Goal: Transaction & Acquisition: Purchase product/service

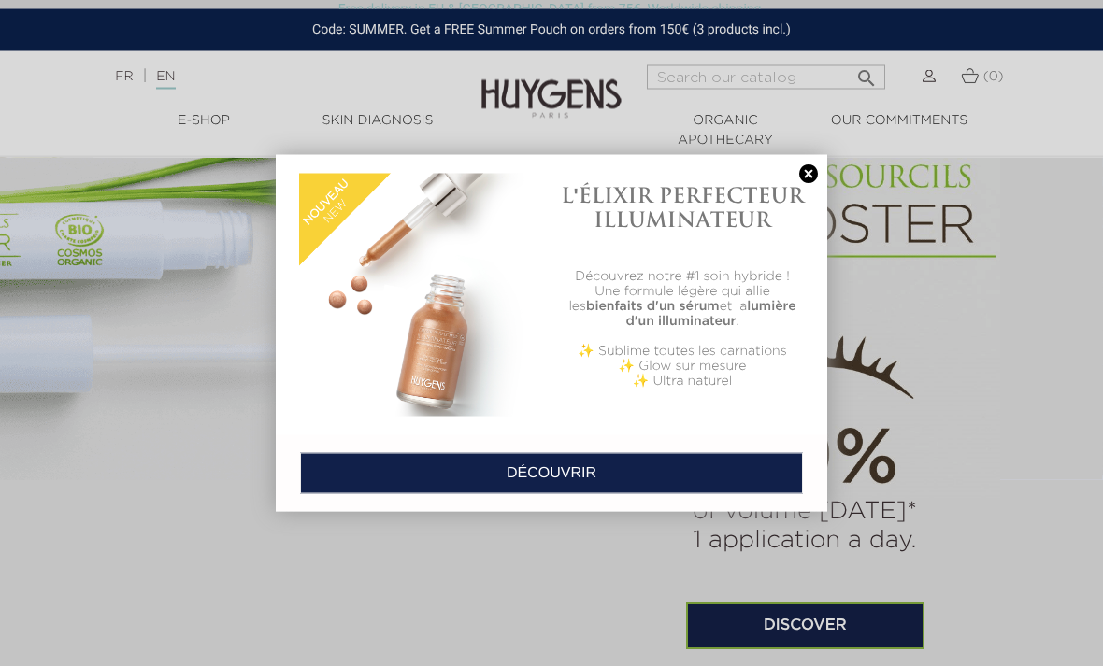
scroll to position [1119, 0]
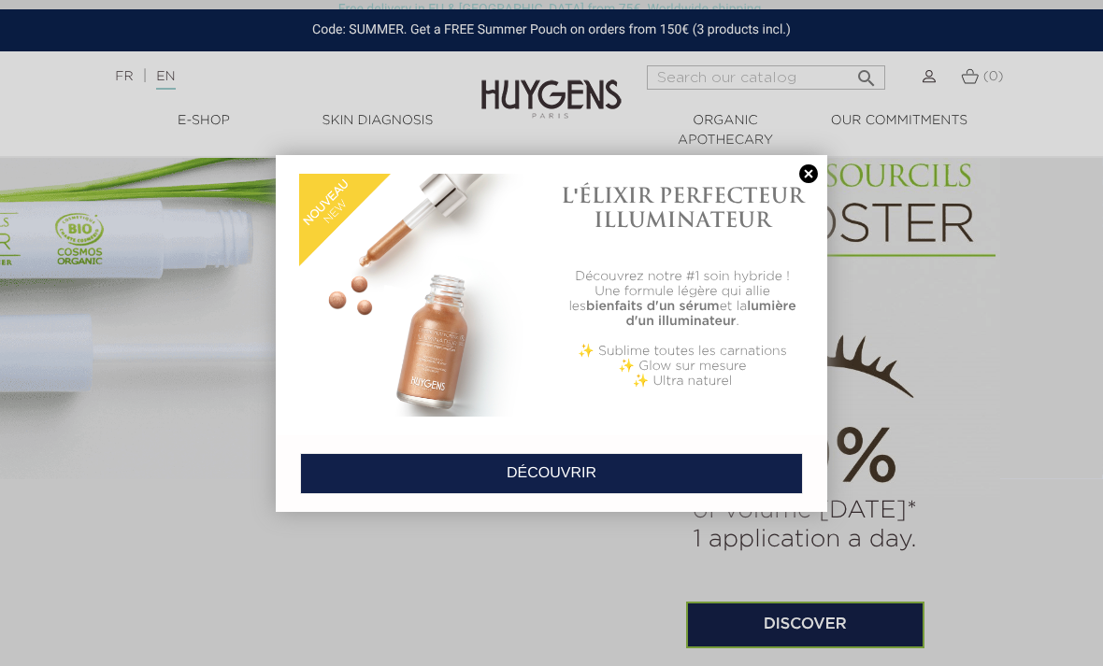
click at [809, 173] on link at bounding box center [808, 174] width 26 height 20
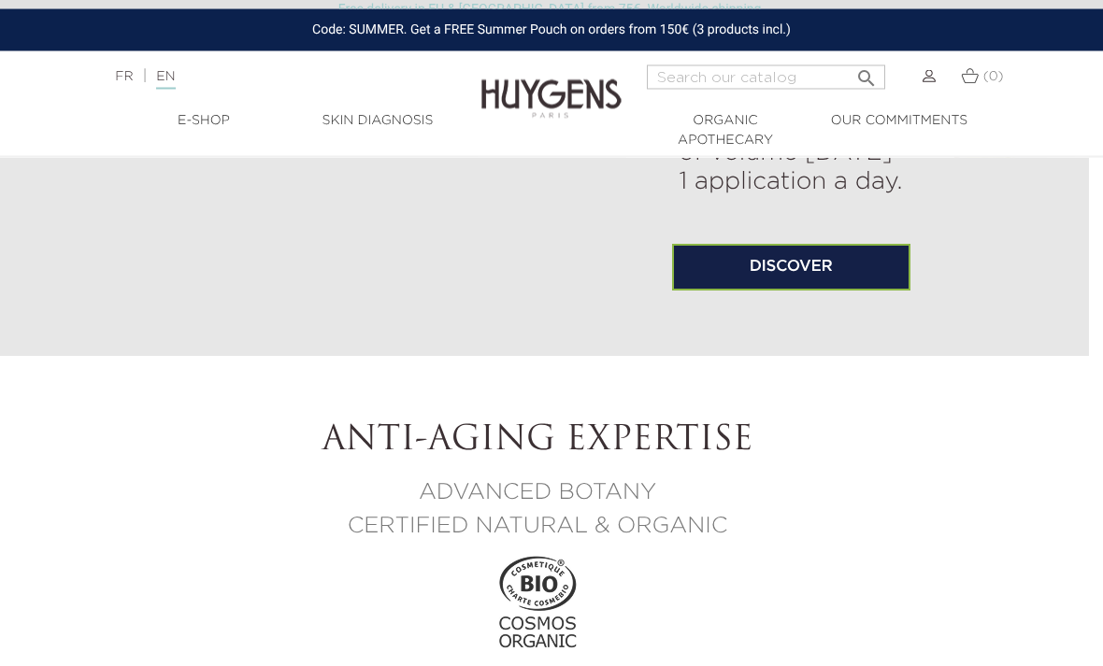
scroll to position [1477, 14]
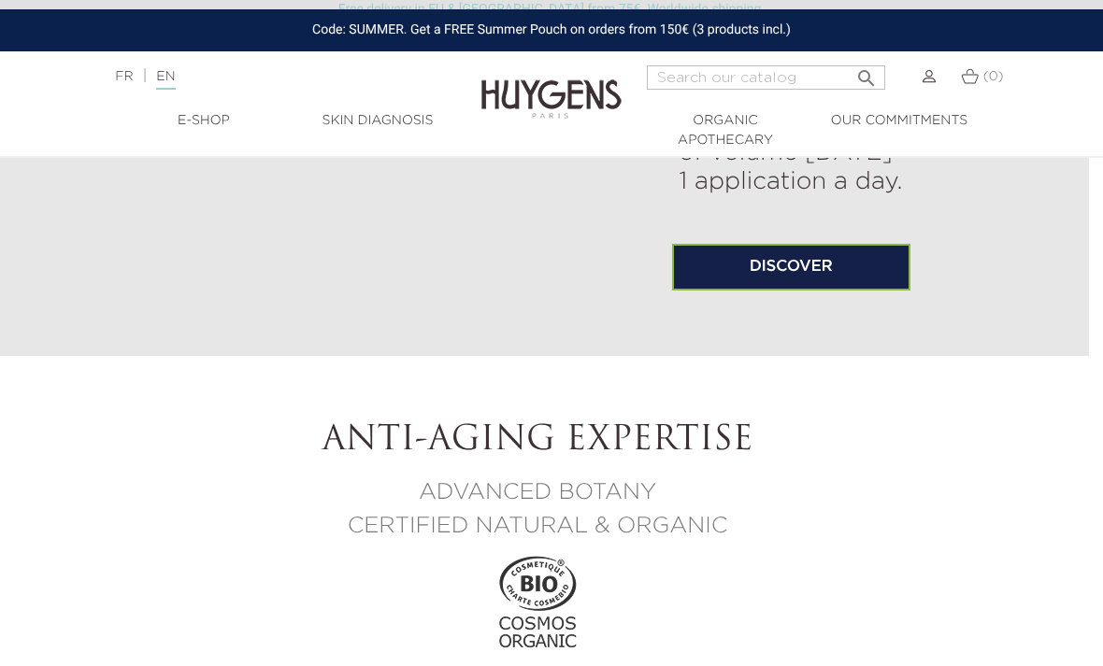
click at [721, 291] on link "Discover" at bounding box center [791, 267] width 238 height 47
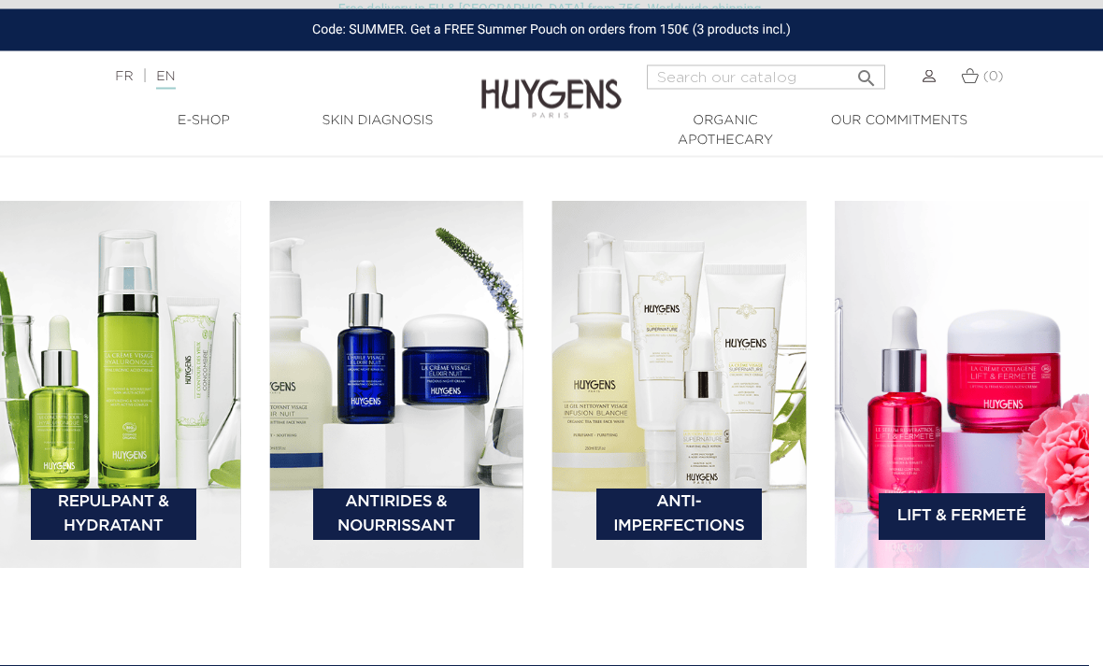
scroll to position [2613, 14]
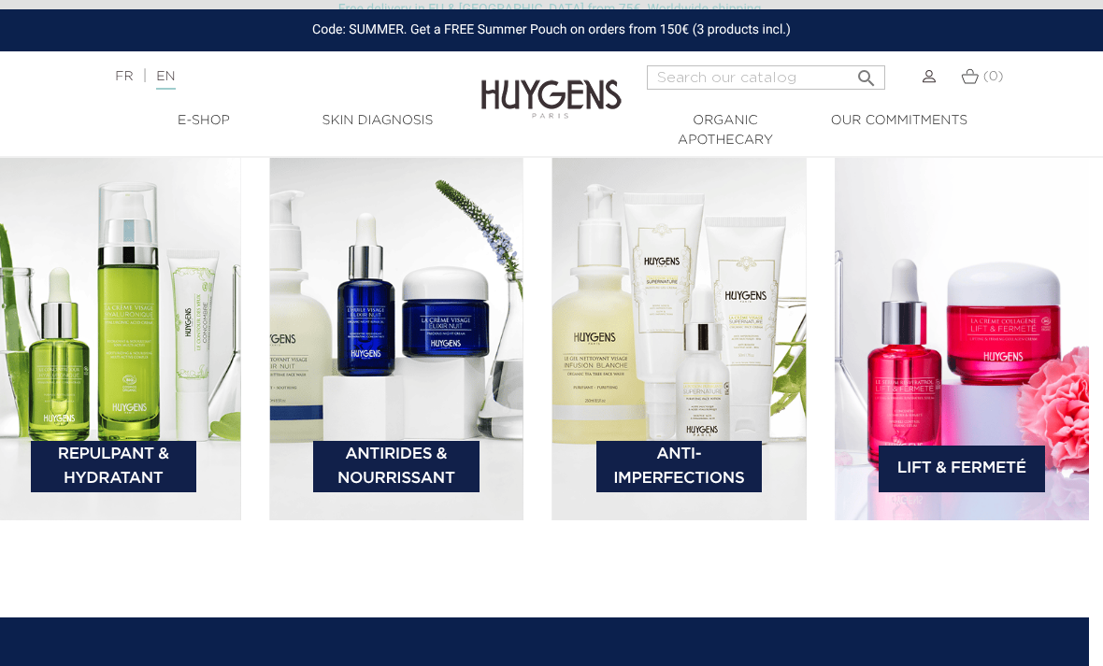
click at [72, 433] on img at bounding box center [113, 337] width 255 height 368
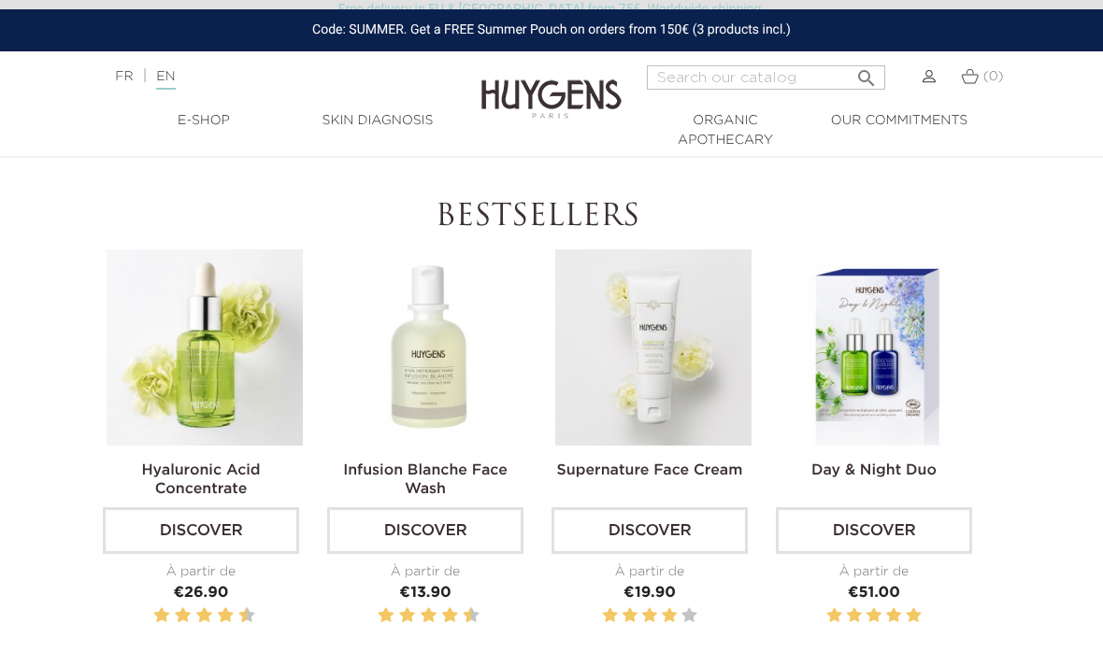
scroll to position [500, 14]
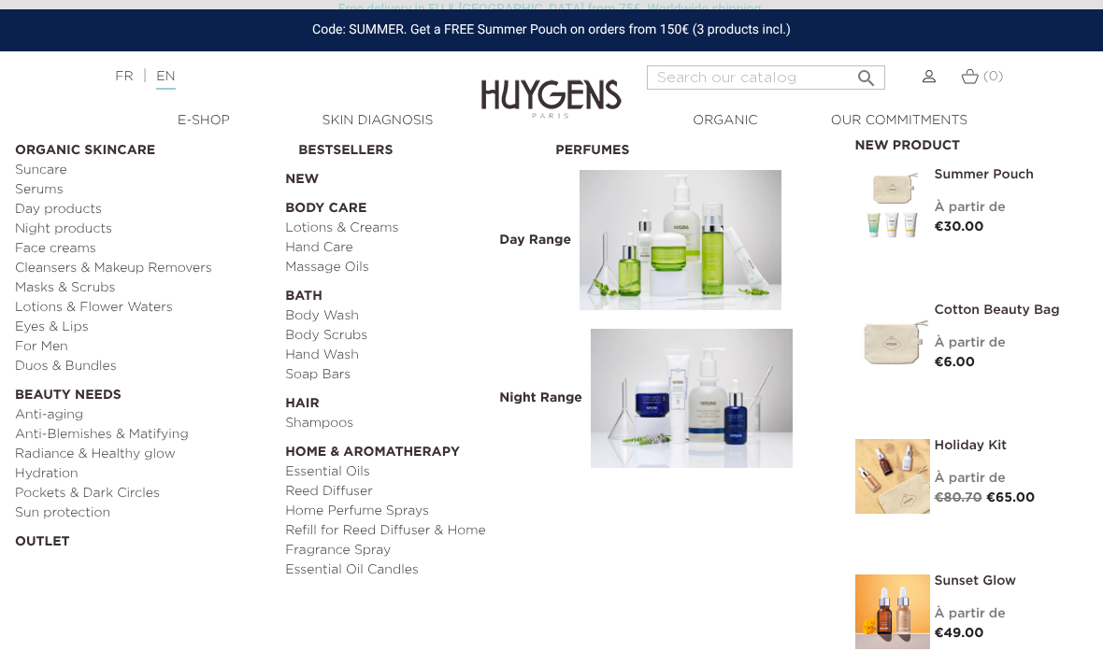
click at [552, 242] on span "Day Range" at bounding box center [534, 240] width 81 height 17
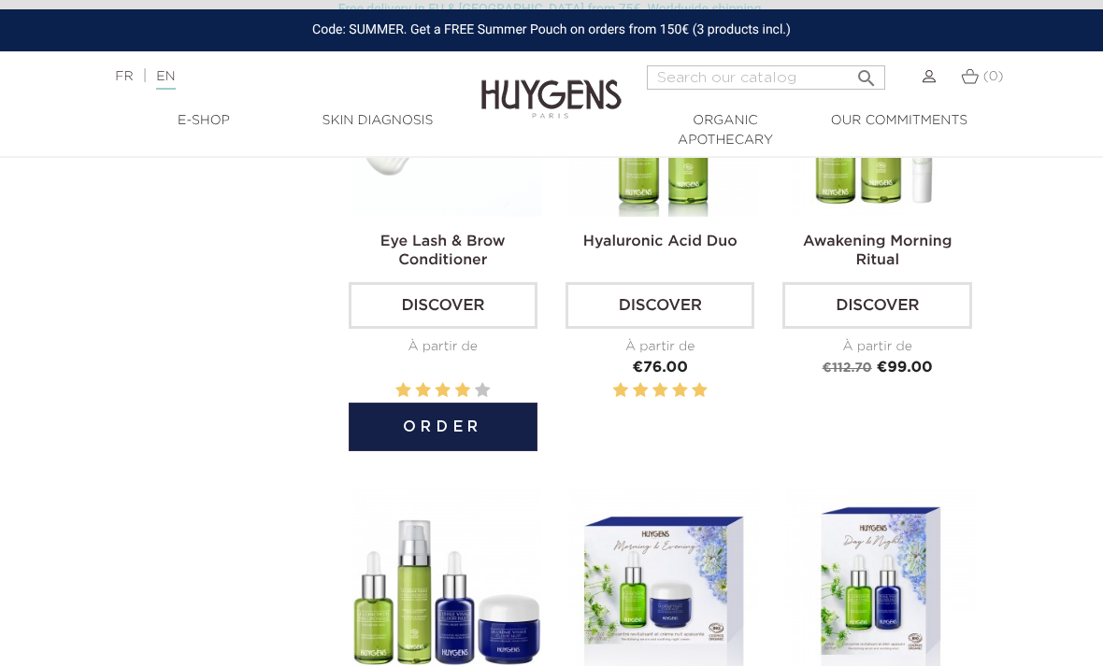
scroll to position [2993, 0]
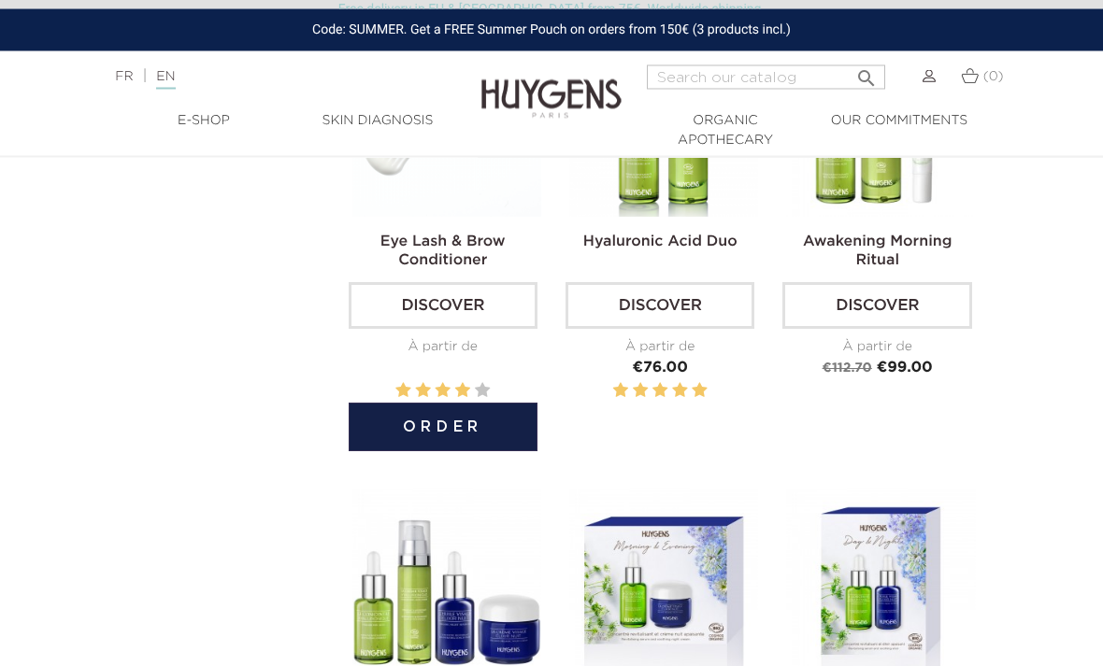
click at [446, 404] on label at bounding box center [443, 391] width 15 height 23
click at [442, 404] on label at bounding box center [443, 391] width 15 height 23
click at [405, 269] on link "Eye Lash & Brow Conditioner" at bounding box center [442, 253] width 125 height 34
